Goal: Complete application form: Complete application form

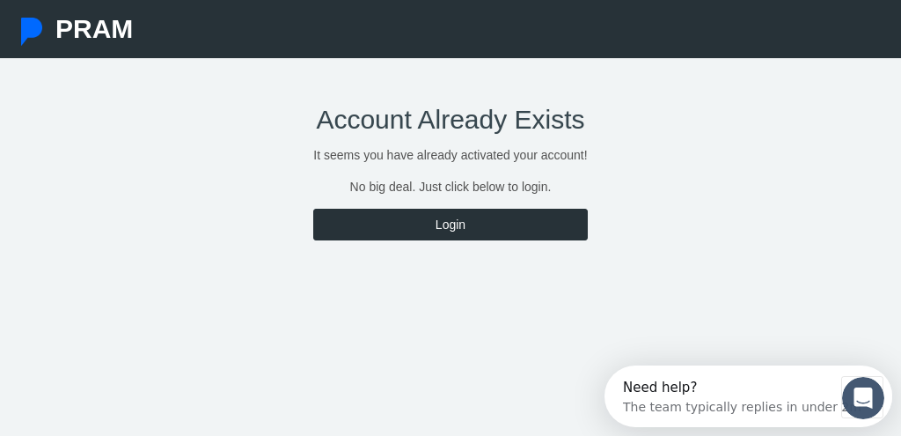
click at [452, 227] on link "Login" at bounding box center [450, 225] width 274 height 32
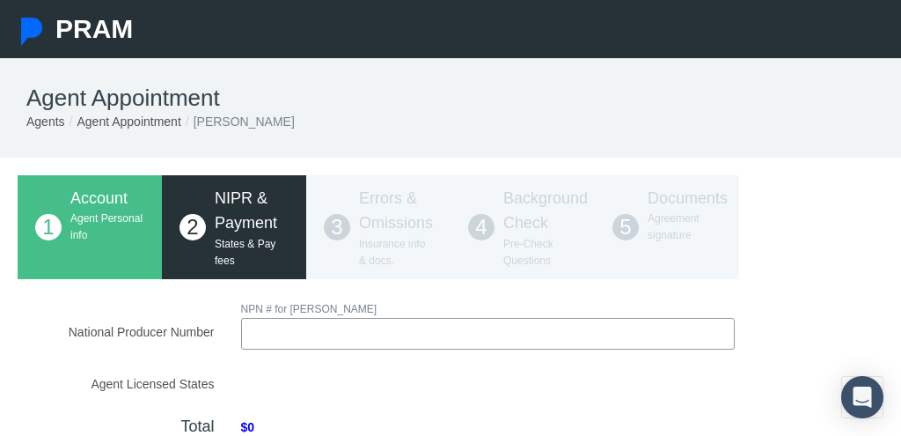
click at [276, 336] on input "National Producer Number" at bounding box center [488, 334] width 495 height 32
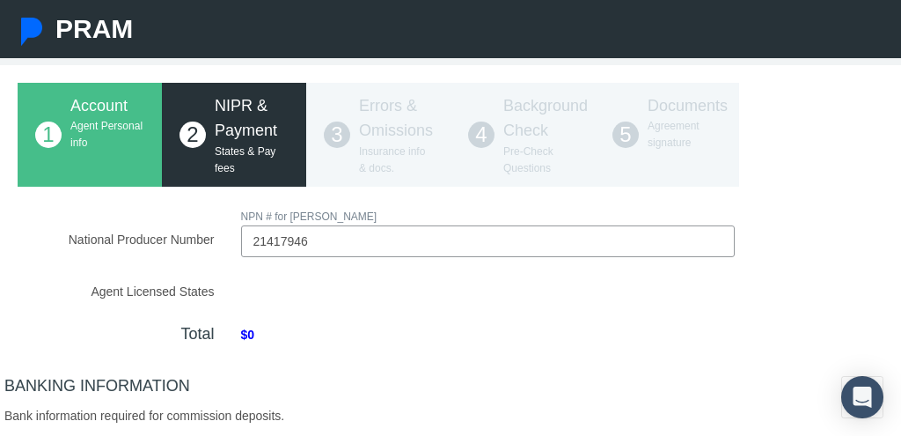
type input "21417946"
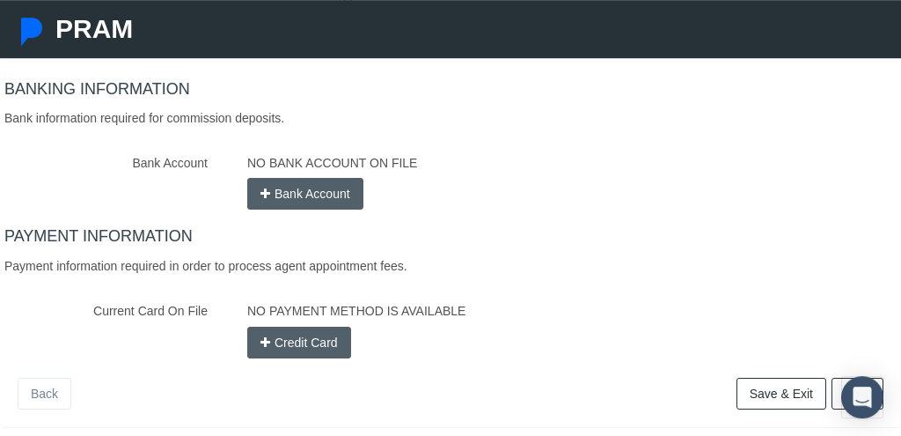
scroll to position [650, 0]
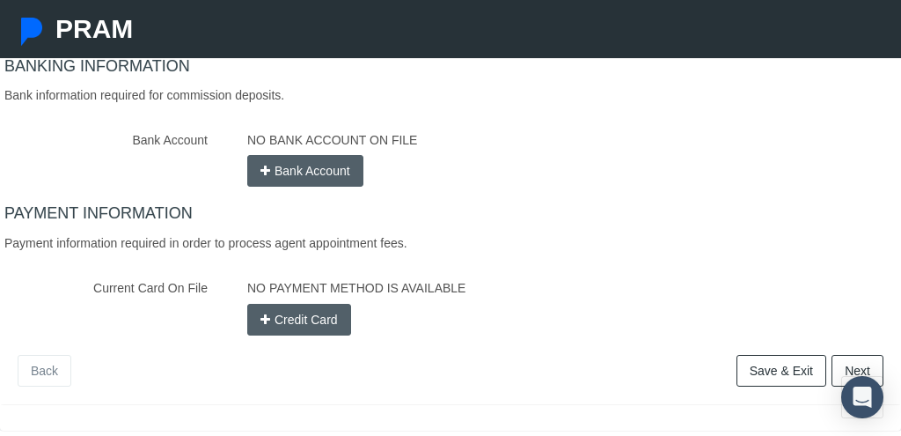
click at [328, 167] on button "Bank Account" at bounding box center [305, 171] width 116 height 32
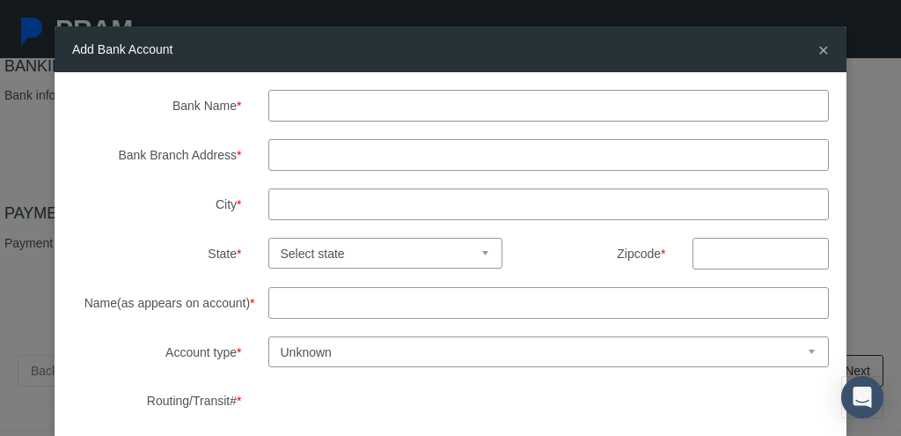
click at [297, 104] on input "Bank Name *" at bounding box center [549, 106] width 562 height 32
type input "chime"
click at [301, 301] on input "Name(as appears on account) *" at bounding box center [549, 303] width 562 height 32
type input "Helen harn"
drag, startPoint x: 401, startPoint y: 157, endPoint x: 276, endPoint y: 152, distance: 124.2
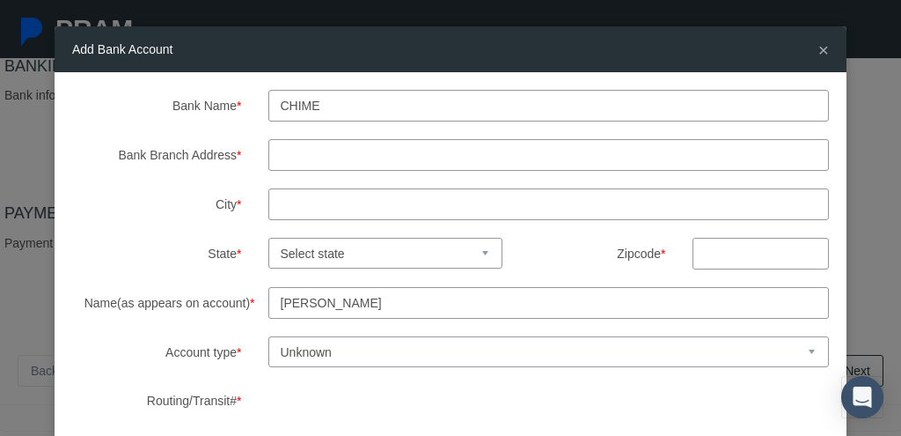
click at [276, 152] on input "Bank Branch Address *" at bounding box center [549, 155] width 562 height 32
drag, startPoint x: 386, startPoint y: 157, endPoint x: 295, endPoint y: 153, distance: 91.6
click at [287, 156] on input "Bank Branch Address *" at bounding box center [549, 155] width 562 height 32
drag, startPoint x: 379, startPoint y: 157, endPoint x: 348, endPoint y: 156, distance: 30.8
click at [348, 156] on input "Bank Branch Address *" at bounding box center [549, 155] width 562 height 32
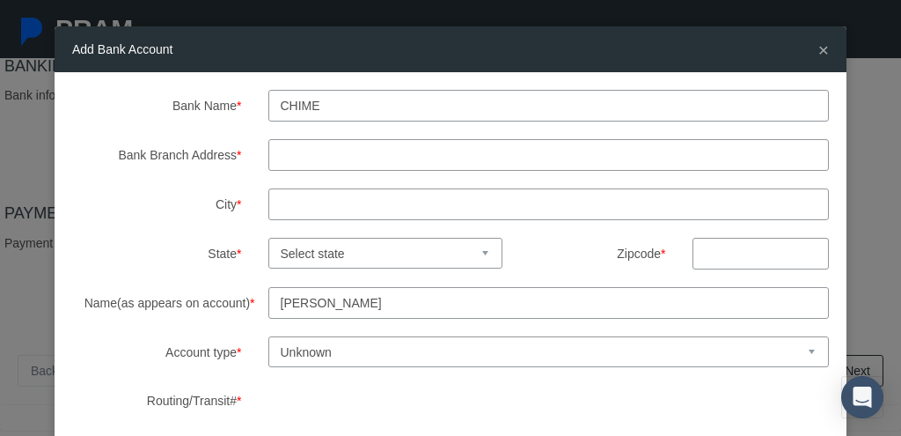
drag, startPoint x: 354, startPoint y: 156, endPoint x: 290, endPoint y: 151, distance: 64.4
click at [290, 151] on input "Bank Branch Address *" at bounding box center [549, 155] width 562 height 32
click at [405, 137] on div "Bank Name * chime Bank Branch Address * City * State * Select state Alabama Ala…" at bounding box center [450, 278] width 757 height 376
click at [268, 336] on select "Unknown Checking Savings" at bounding box center [549, 351] width 562 height 31
select select "1"
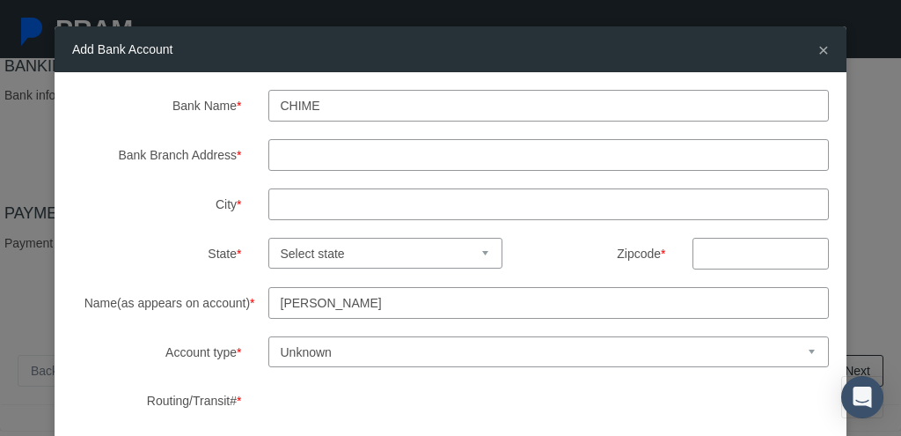
click option "Checking" at bounding box center [0, 0] width 0 height 0
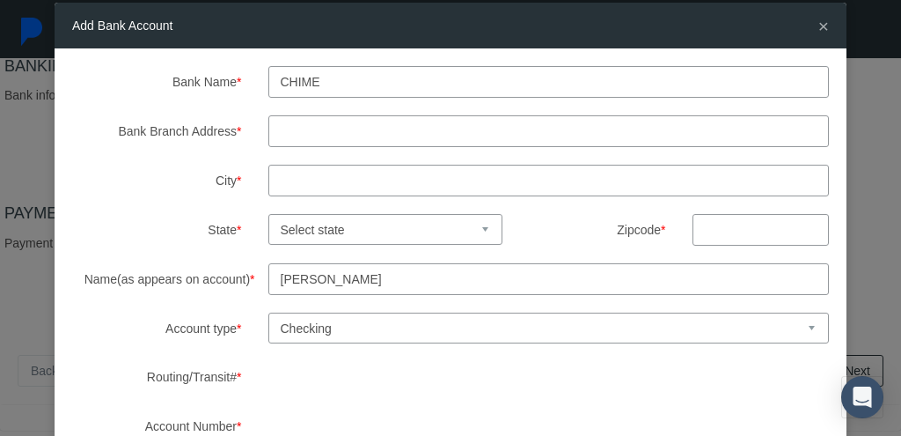
scroll to position [0, 0]
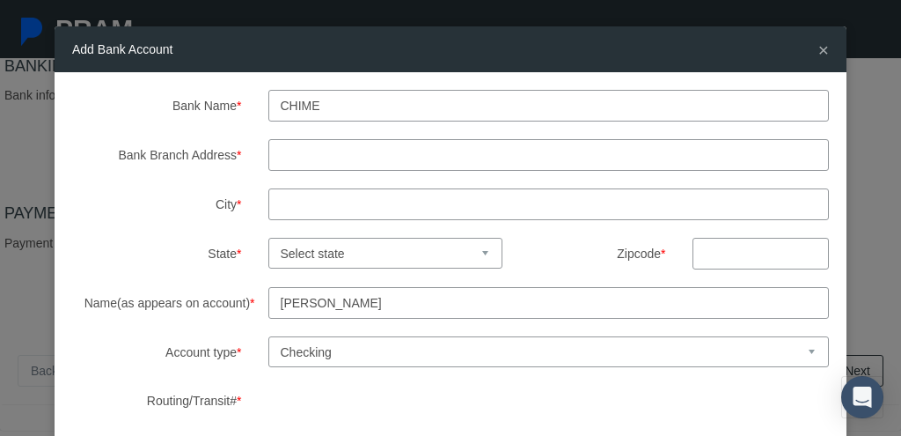
drag, startPoint x: 334, startPoint y: 102, endPoint x: 239, endPoint y: 100, distance: 94.2
click at [268, 100] on input "chime" at bounding box center [549, 106] width 562 height 32
type input "stride bank"
click at [283, 151] on input "Bank Branch Address *" at bounding box center [549, 155] width 562 height 32
type input "324 west broadway ave"
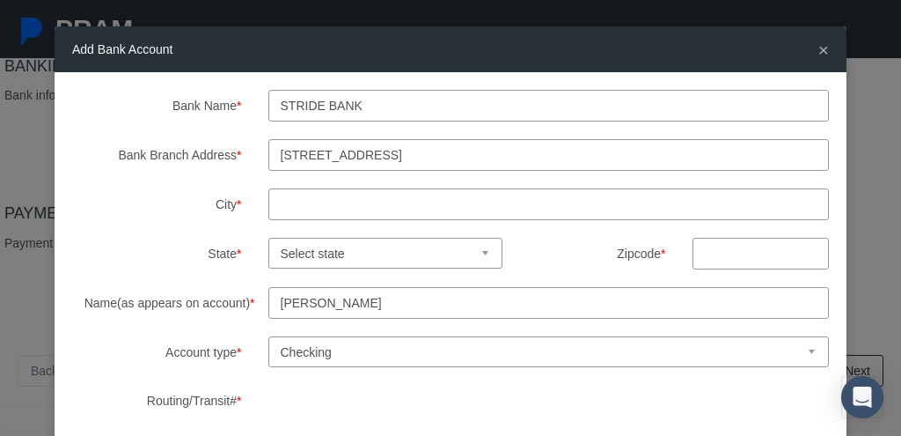
click at [284, 195] on input "City *" at bounding box center [549, 204] width 562 height 32
type input "enid"
click at [268, 238] on select "Select state Alabama Alaska Arizona Arkansas California Colorado Connecticut De…" at bounding box center [385, 253] width 235 height 31
select select "OK"
click option "[US_STATE]" at bounding box center [0, 0] width 0 height 0
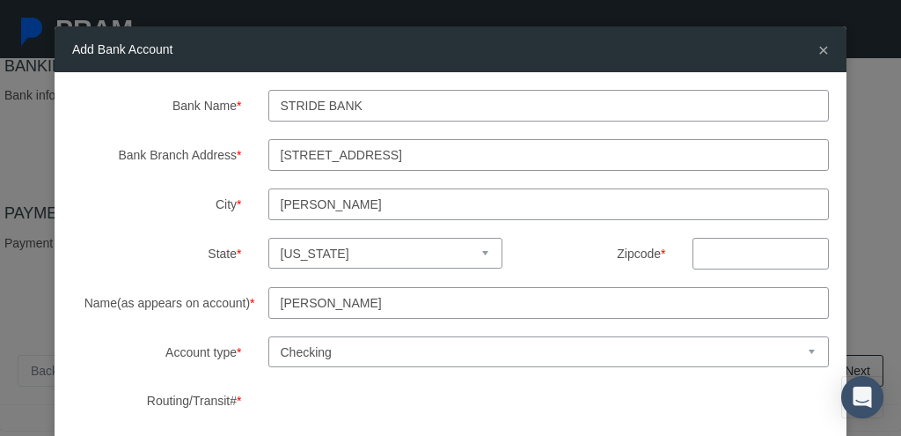
click at [717, 260] on input "text" at bounding box center [761, 254] width 136 height 32
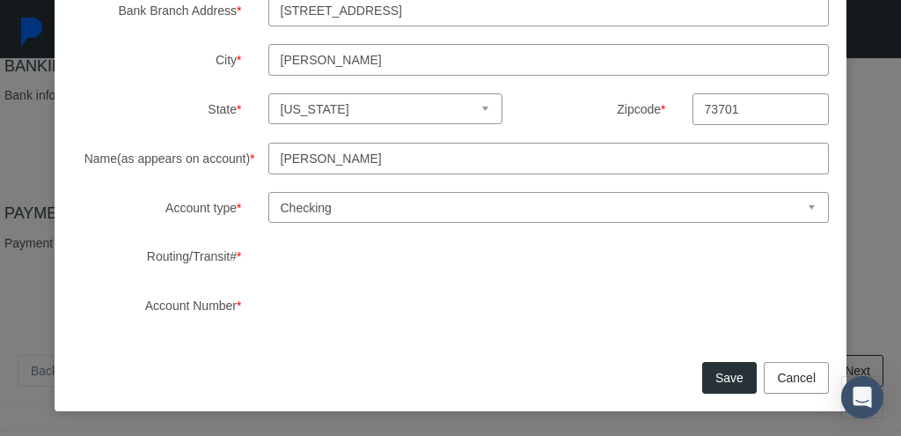
type input "73701"
click at [727, 378] on button "Save" at bounding box center [729, 378] width 55 height 32
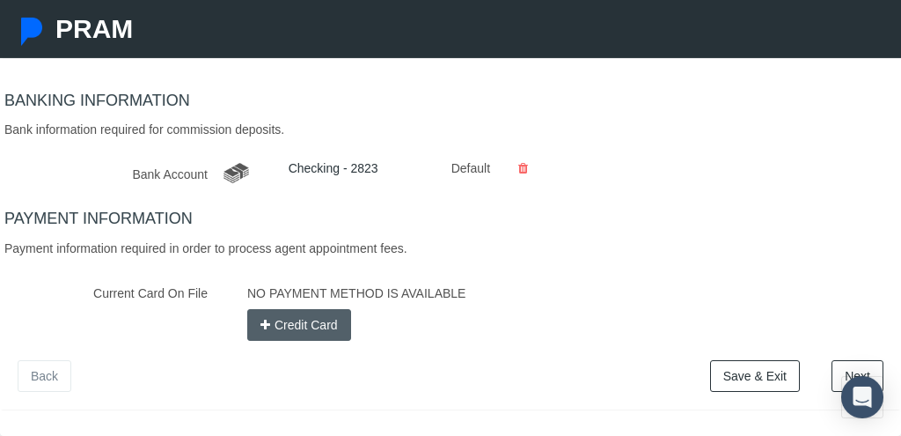
scroll to position [650, 0]
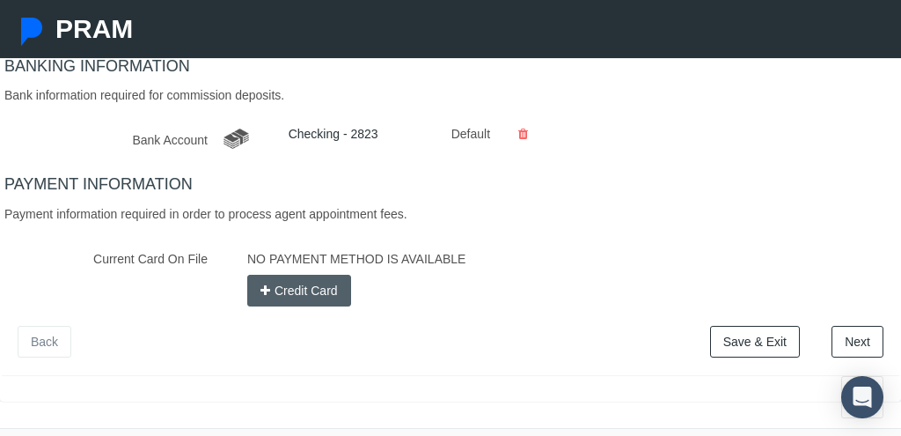
click at [293, 285] on button "Credit Card" at bounding box center [299, 291] width 104 height 32
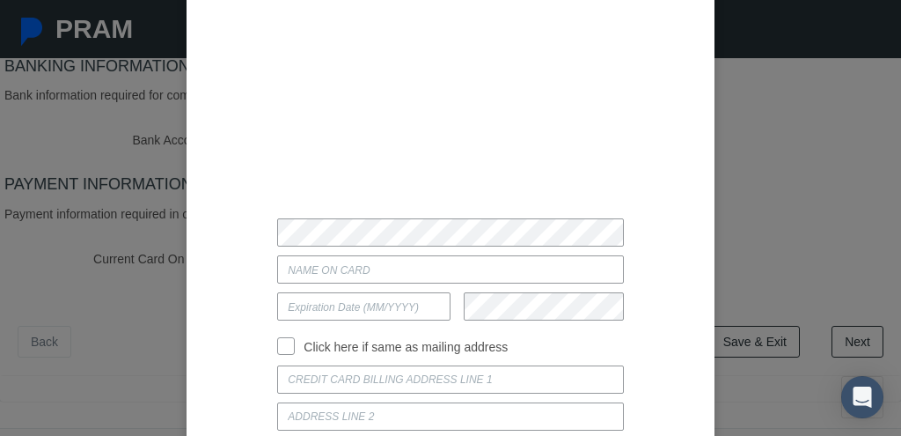
scroll to position [13, 0]
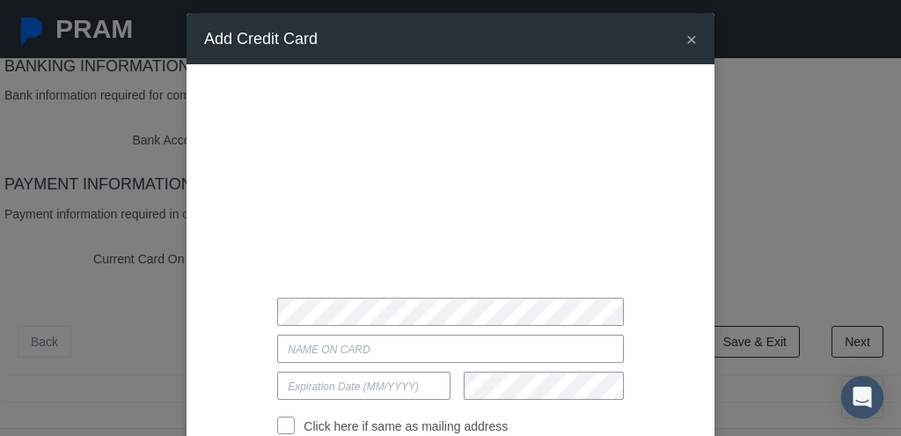
click at [692, 38] on span "×" at bounding box center [692, 39] width 11 height 20
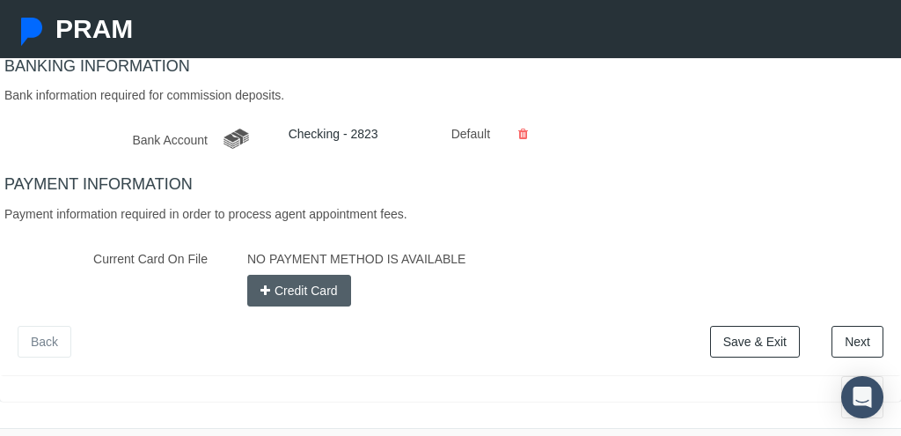
click at [279, 284] on button "Credit Card" at bounding box center [299, 291] width 104 height 32
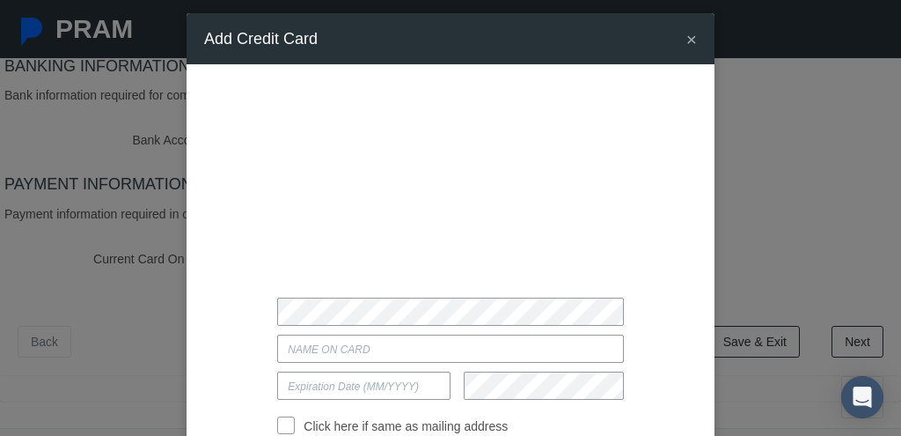
type input "[PERSON_NAME]"
type input "12/2027"
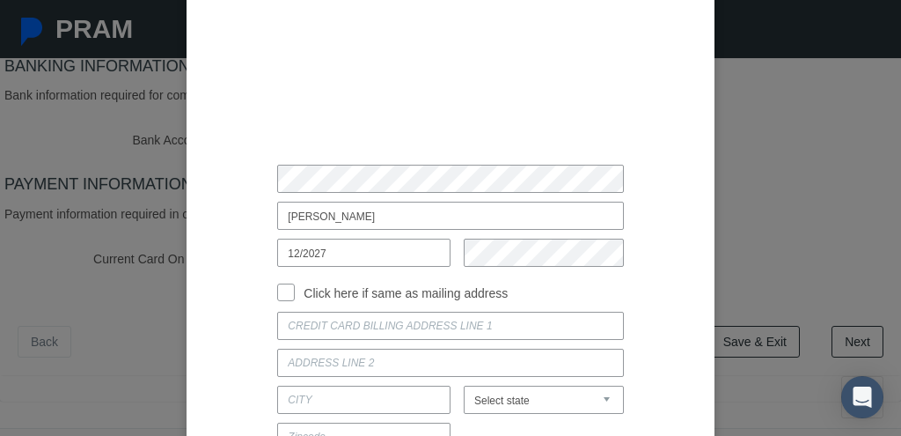
scroll to position [169, 0]
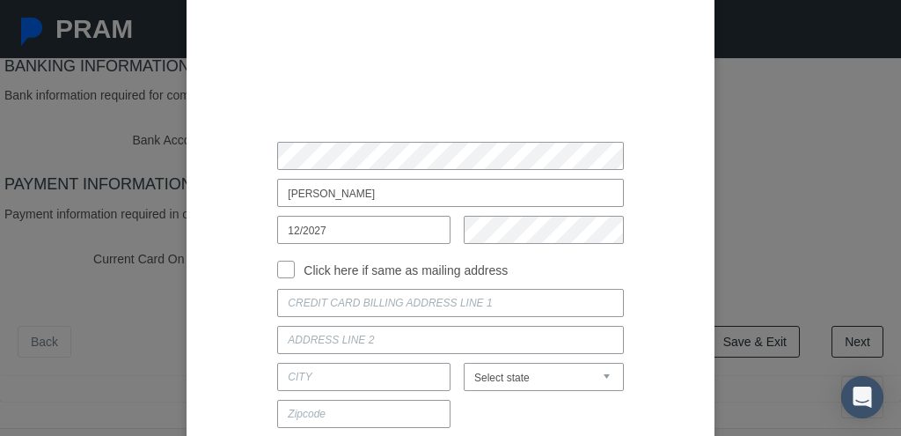
click at [286, 271] on input "Click here if same as mailing address" at bounding box center [286, 268] width 18 height 18
checkbox input "true"
type input "433 OKOMA DR"
type input "OMAK"
select select "WA"
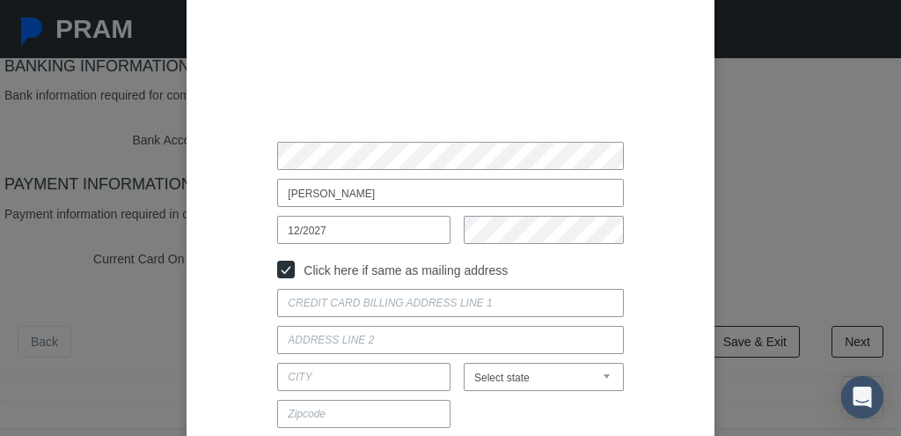
type input "98841"
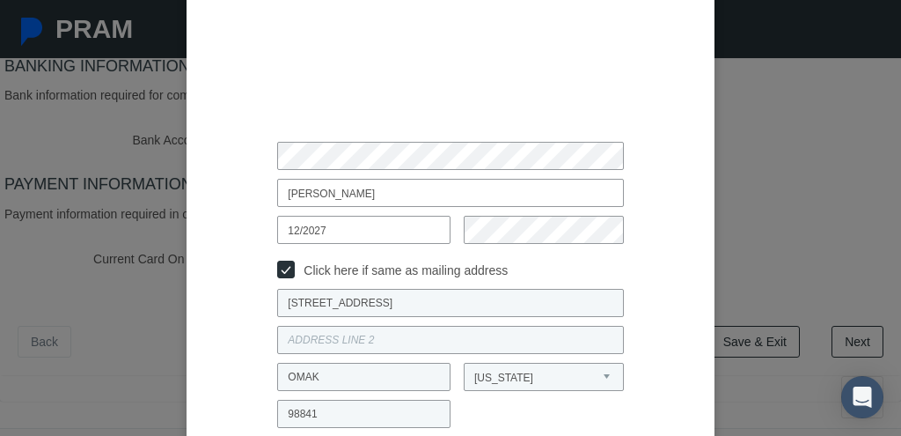
scroll to position [254, 0]
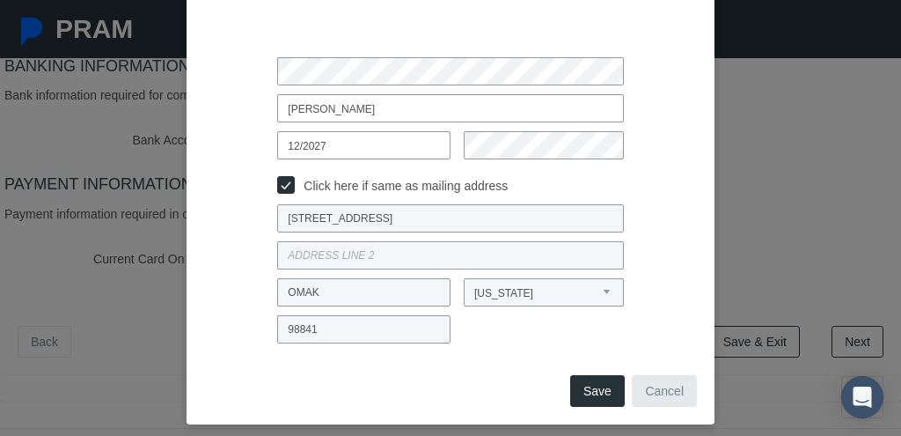
click at [599, 396] on button "Save" at bounding box center [597, 391] width 55 height 32
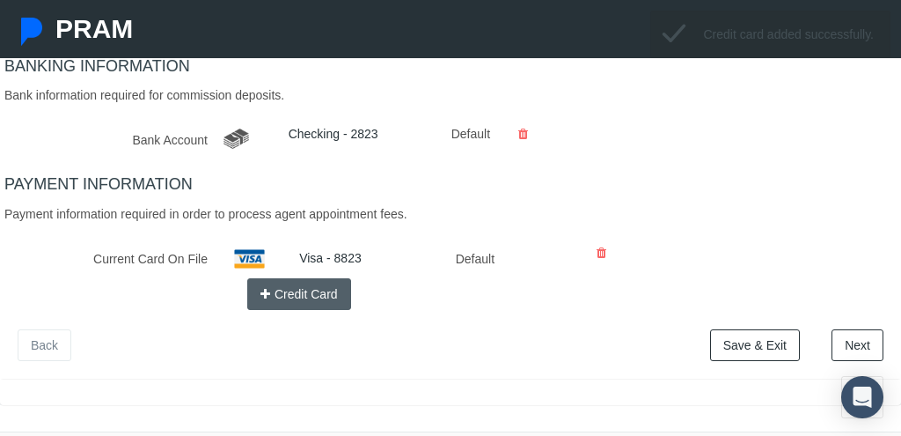
click at [860, 337] on link "Next" at bounding box center [858, 345] width 52 height 32
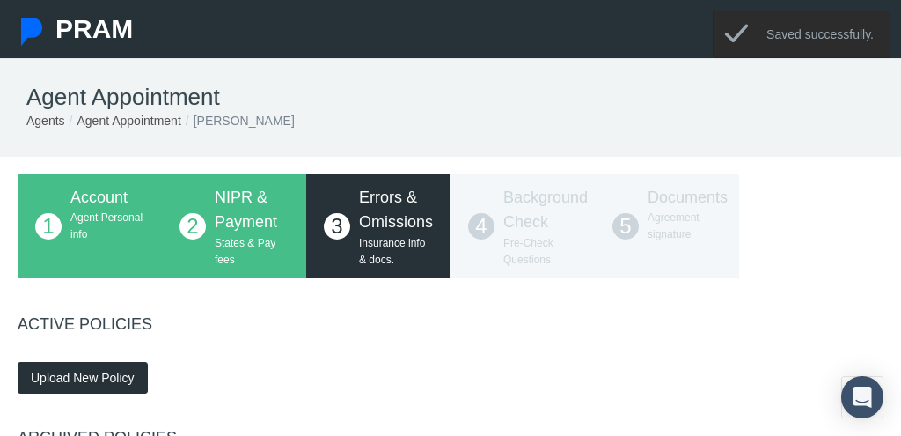
scroll to position [0, 0]
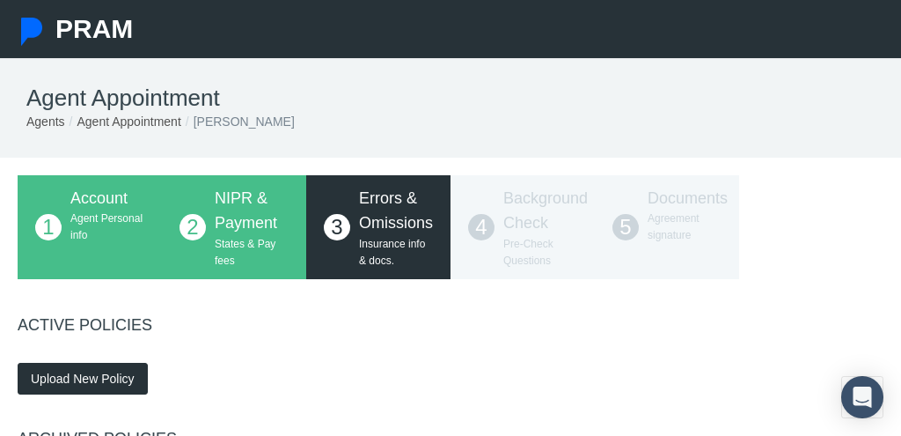
click at [111, 379] on span "Upload New Policy" at bounding box center [83, 378] width 104 height 14
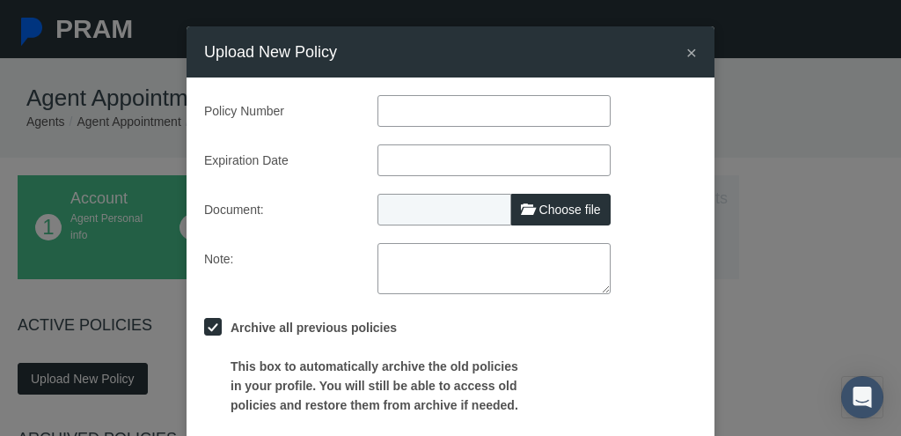
click at [693, 52] on span "×" at bounding box center [692, 52] width 11 height 20
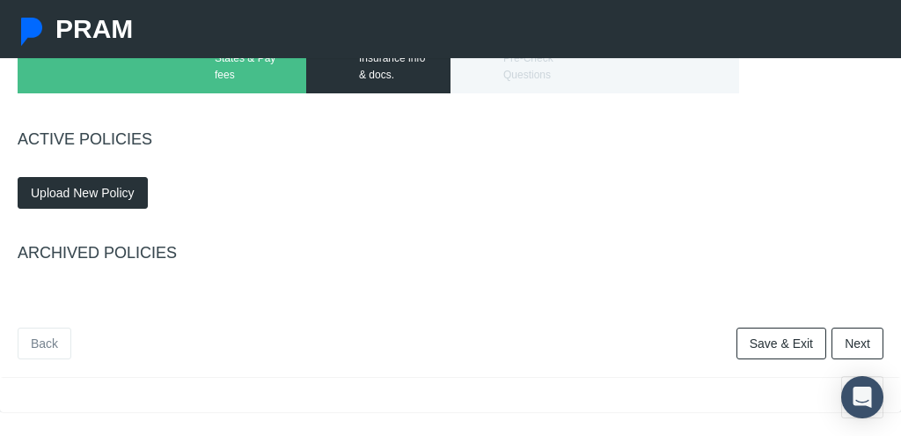
scroll to position [92, 0]
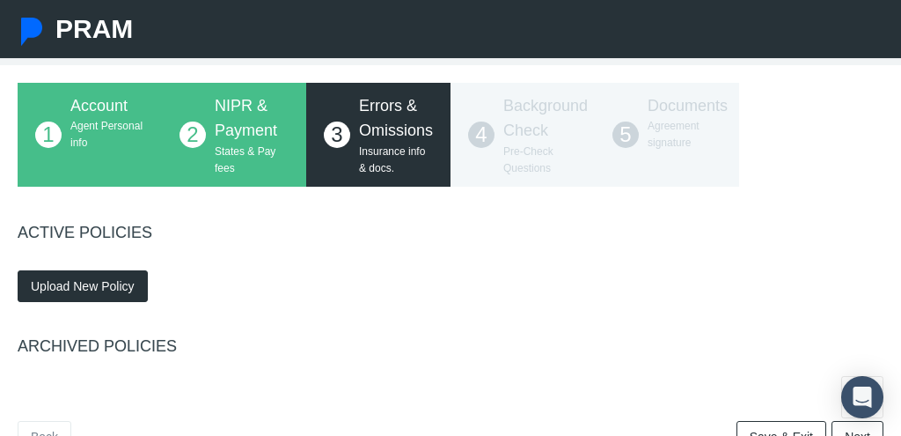
click at [81, 285] on span "Upload New Policy" at bounding box center [83, 286] width 104 height 14
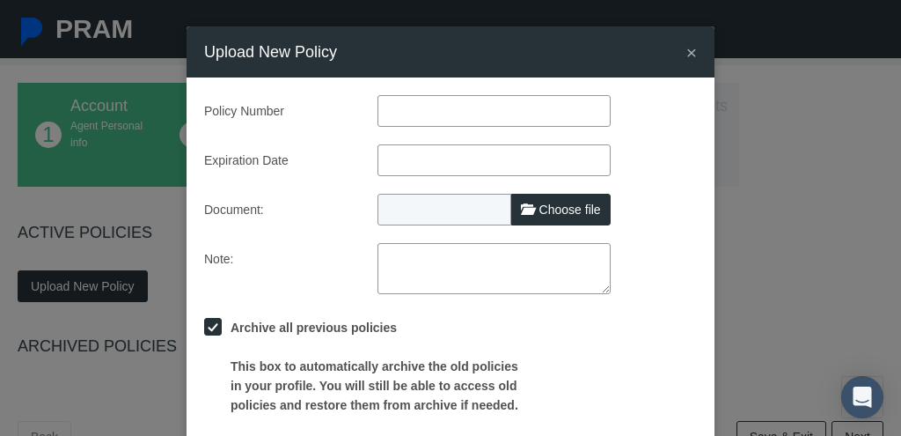
click at [579, 212] on span "Choose file" at bounding box center [571, 209] width 62 height 14
type input "C:\fakepath\E&O CERT HST 9-16-25.pdf"
type input "E&O CERT HST 9-16-25.pdf"
click at [401, 111] on input "text" at bounding box center [494, 111] width 233 height 32
type input "425171296"
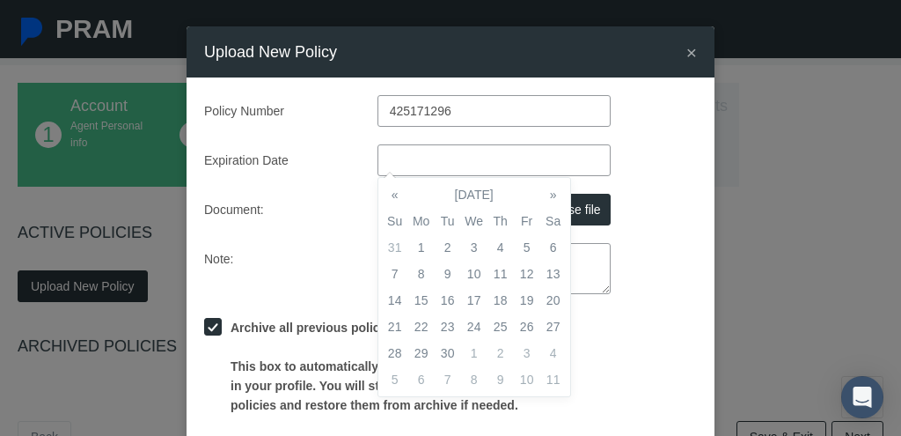
click at [446, 160] on input "text" at bounding box center [494, 160] width 233 height 32
click at [422, 247] on td "1" at bounding box center [421, 247] width 26 height 26
click at [465, 155] on input "09/01/2025" at bounding box center [494, 160] width 233 height 32
type input "09/01/2026"
click at [656, 321] on div "Archive all previous policies This box to automatically archive the old policie…" at bounding box center [450, 363] width 519 height 103
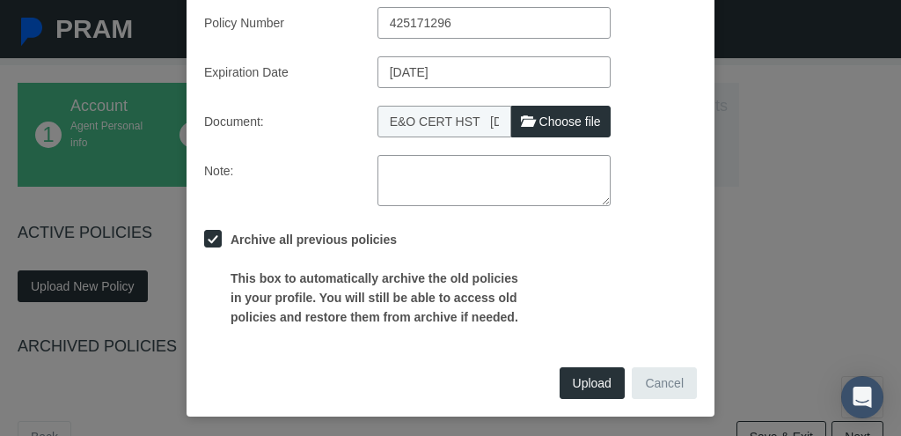
scroll to position [93, 0]
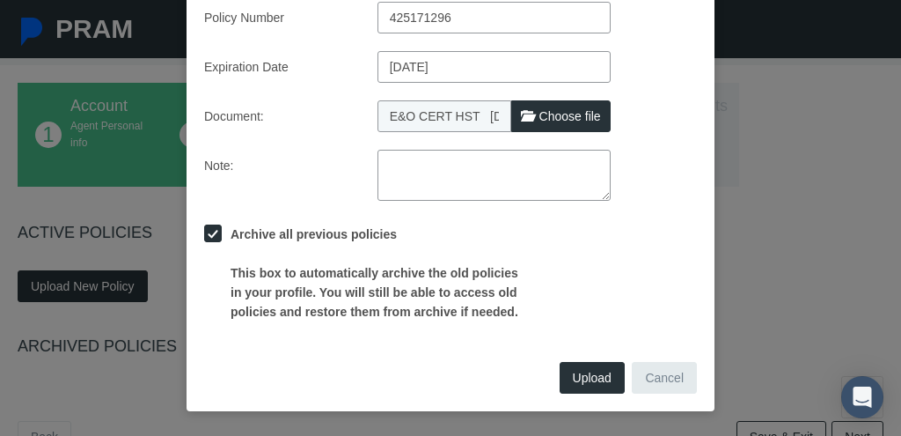
click at [599, 379] on span "Upload" at bounding box center [592, 378] width 39 height 14
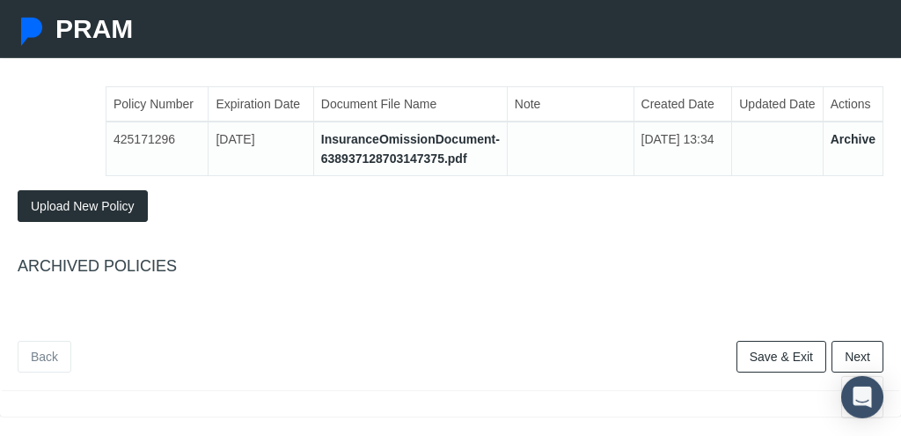
scroll to position [278, 0]
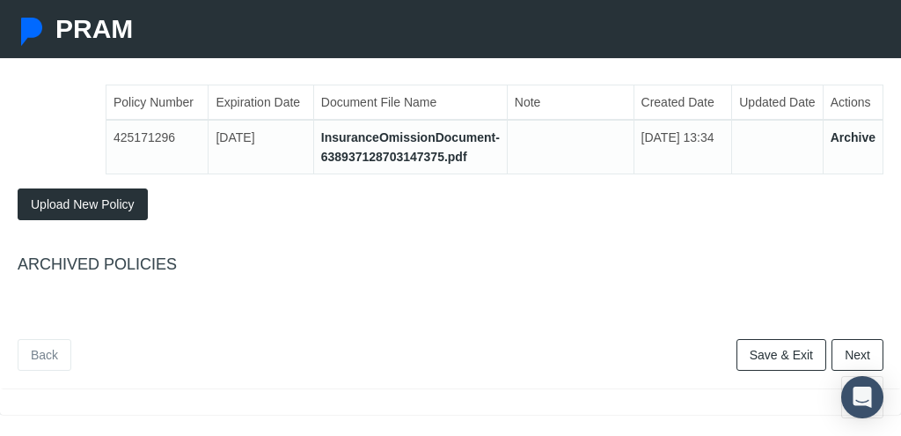
click at [867, 351] on link "Next" at bounding box center [858, 355] width 52 height 32
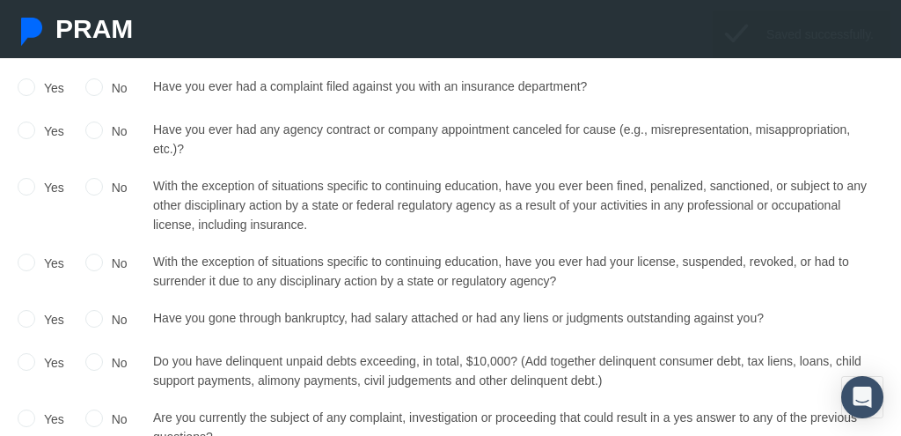
click at [89, 83] on input "No" at bounding box center [94, 86] width 18 height 18
radio input "true"
click at [95, 130] on input "No" at bounding box center [94, 129] width 18 height 18
radio input "true"
click at [91, 185] on input "No" at bounding box center [94, 185] width 18 height 18
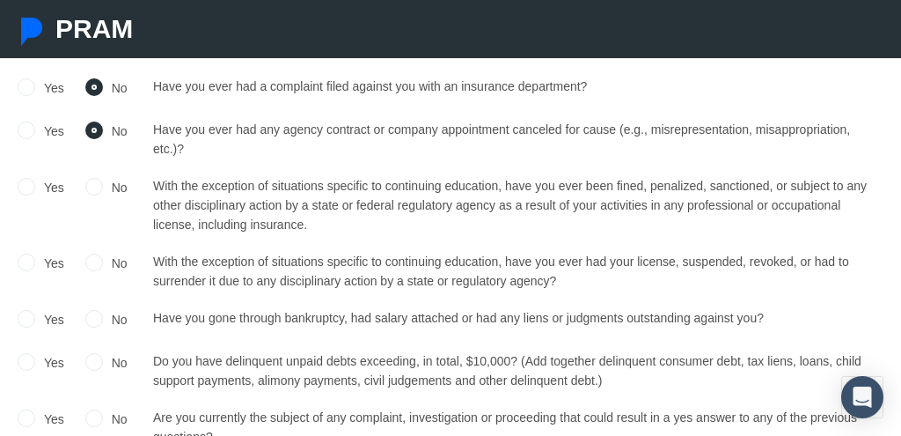
radio input "true"
click at [98, 259] on input "No" at bounding box center [94, 261] width 18 height 18
radio input "true"
click at [97, 315] on input "No" at bounding box center [94, 317] width 18 height 18
radio input "true"
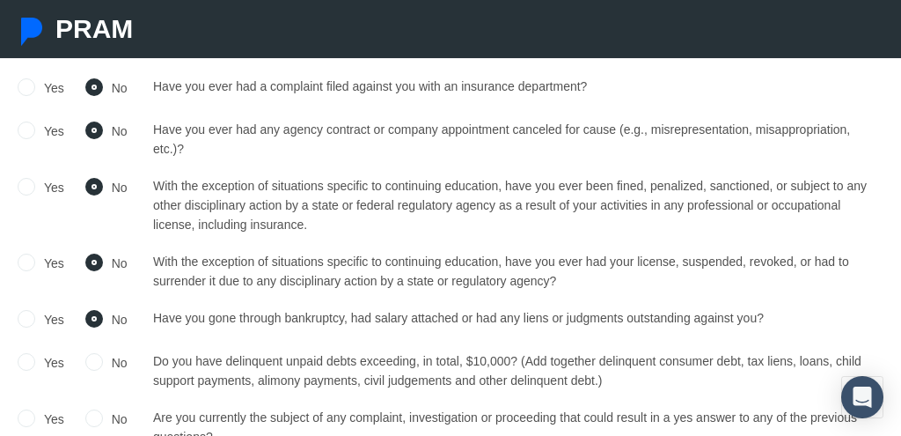
click at [90, 362] on input "No" at bounding box center [94, 360] width 18 height 18
radio input "true"
click at [93, 418] on input "No" at bounding box center [94, 417] width 18 height 18
radio input "true"
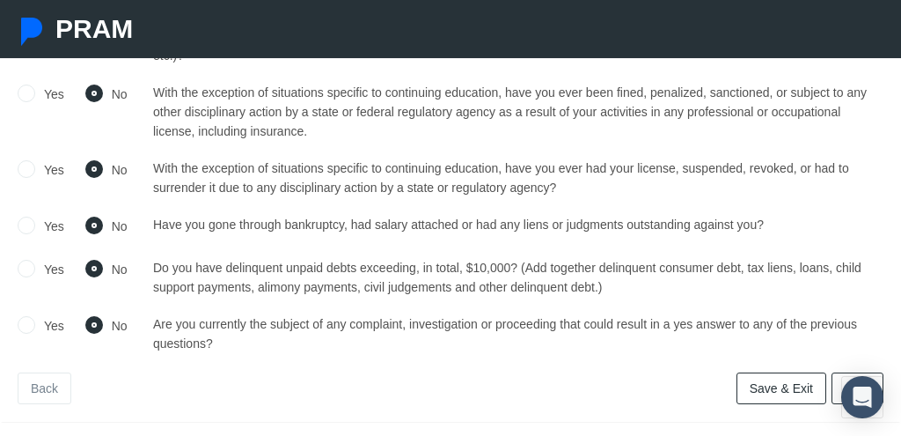
scroll to position [448, 0]
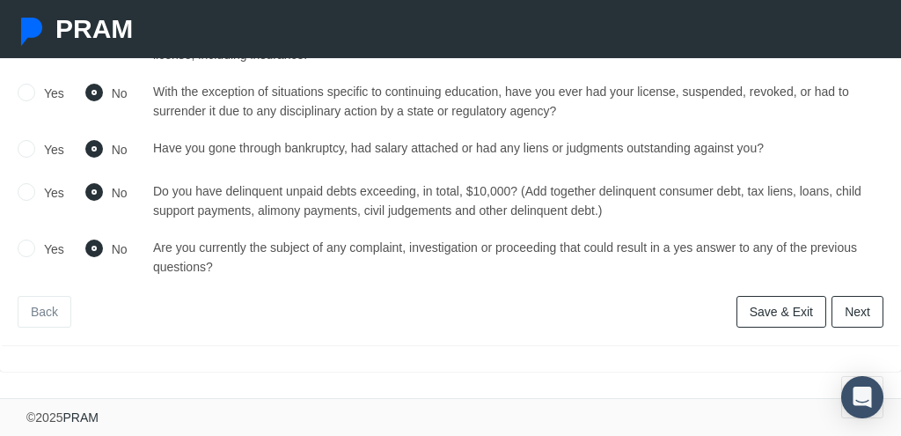
click at [858, 305] on link "Next" at bounding box center [858, 312] width 52 height 32
click at [861, 317] on link "Next" at bounding box center [858, 312] width 52 height 32
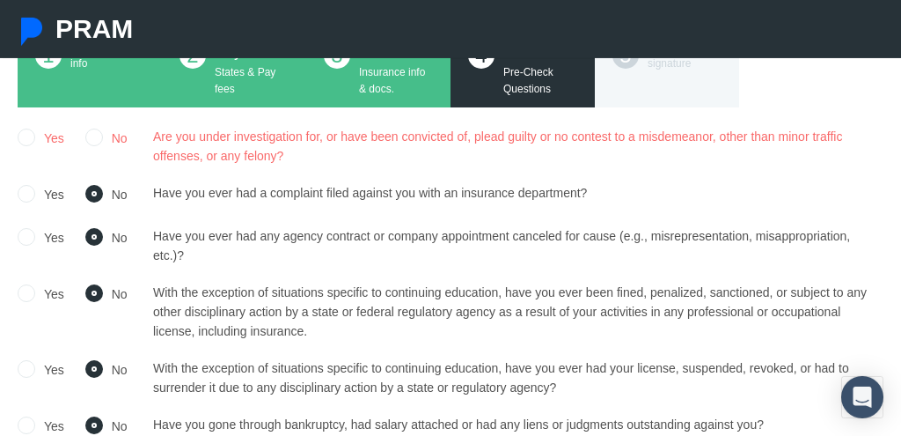
scroll to position [76, 0]
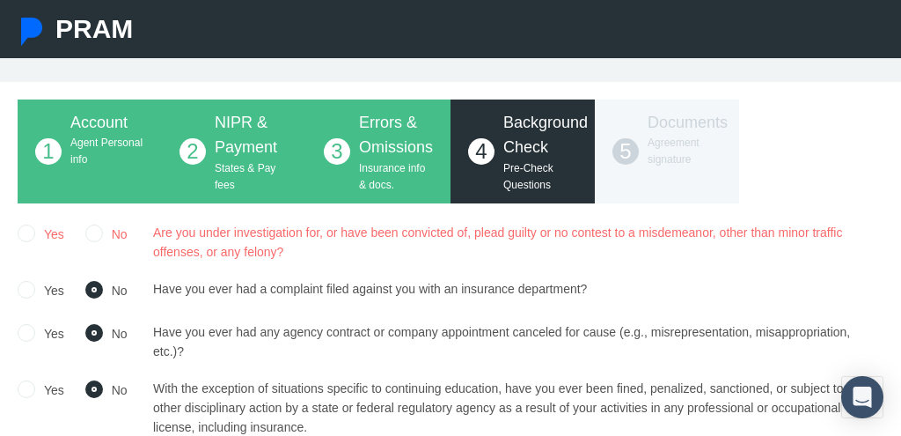
click at [99, 232] on input "No" at bounding box center [94, 232] width 18 height 18
radio input "true"
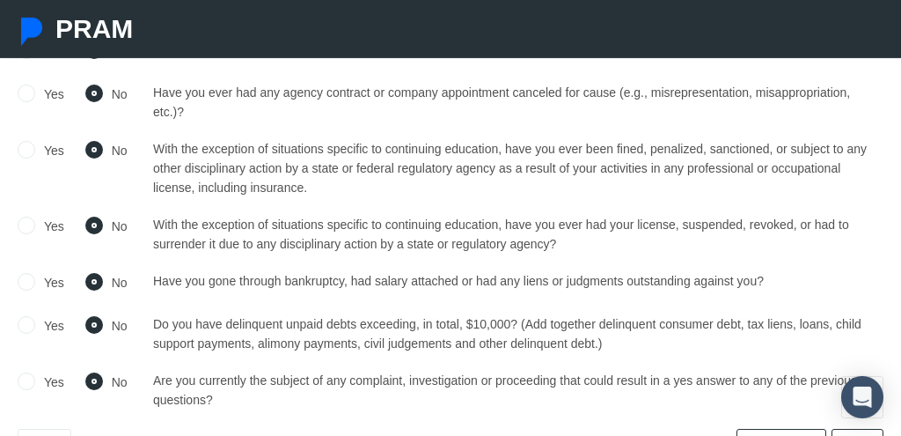
scroll to position [448, 0]
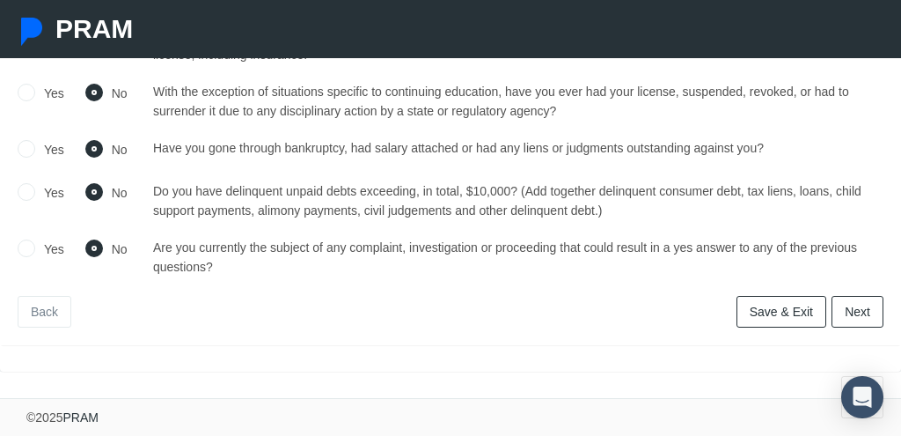
click at [874, 313] on link "Next" at bounding box center [858, 312] width 52 height 32
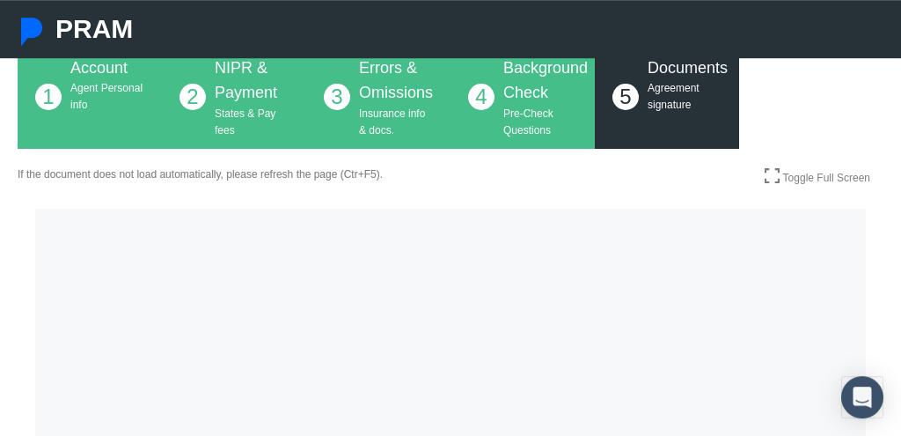
scroll to position [91, 0]
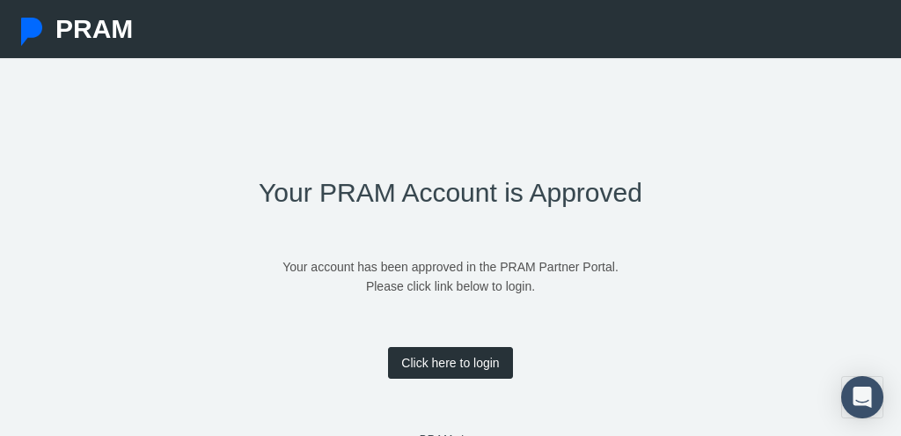
click at [463, 365] on link "Click here to login" at bounding box center [450, 363] width 124 height 32
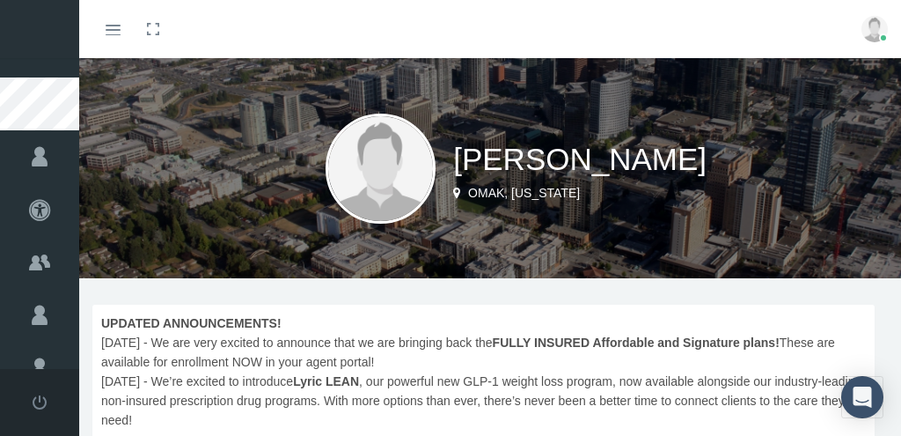
click at [635, 313] on span "UPDATED ANNOUNCEMENTS! [DATE] - We are very excited to announce that we are bri…" at bounding box center [483, 423] width 765 height 220
